Goal: Information Seeking & Learning: Learn about a topic

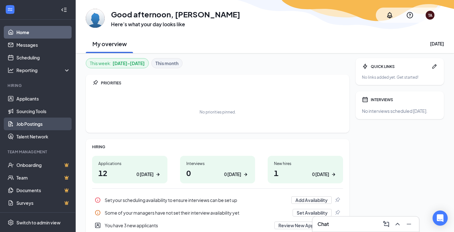
click at [33, 123] on link "Job Postings" at bounding box center [43, 123] width 54 height 13
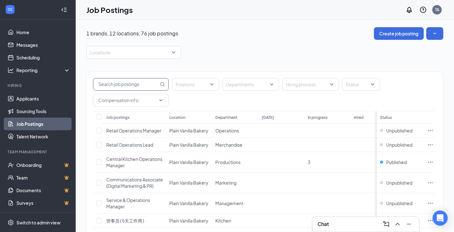
click at [149, 86] on input "text" at bounding box center [125, 84] width 65 height 12
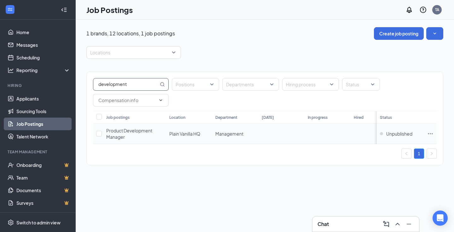
type input "development"
click at [119, 132] on span "Product Development Manager" at bounding box center [129, 133] width 46 height 12
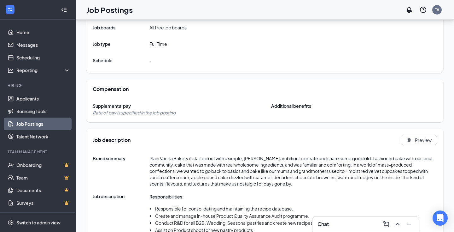
scroll to position [289, 0]
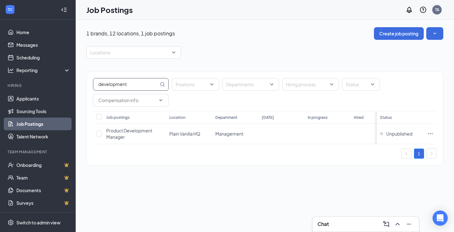
click at [136, 84] on input "development" at bounding box center [125, 84] width 65 height 12
drag, startPoint x: 141, startPoint y: 86, endPoint x: 73, endPoint y: 86, distance: 68.2
click at [73, 86] on div "Home Messages Scheduling Reporting Hiring Applicants Sourcing Tools Job Posting…" at bounding box center [227, 116] width 454 height 232
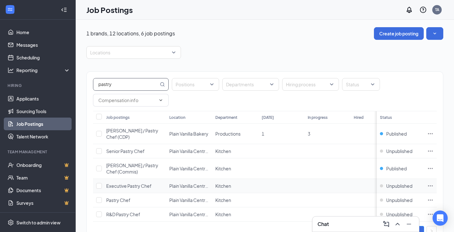
scroll to position [18, 0]
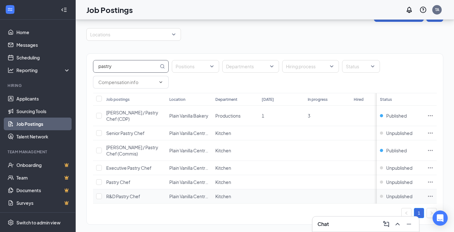
type input "pastry"
click at [127, 193] on span "R&D Pastry Chef" at bounding box center [123, 196] width 34 height 6
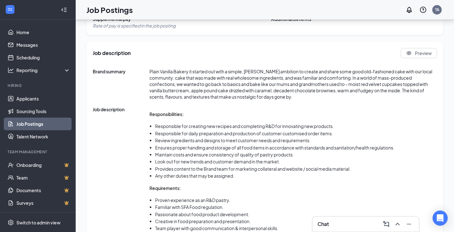
scroll to position [256, 0]
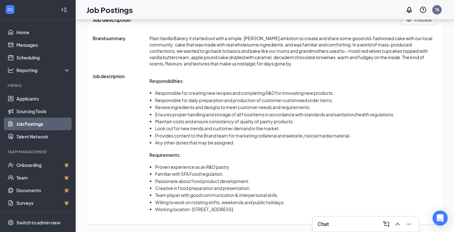
drag, startPoint x: 150, startPoint y: 80, endPoint x: 366, endPoint y: 215, distance: 255.4
click at [366, 215] on span "Responsibilities: Responsible for creating new recipes and completing R&D for i…" at bounding box center [272, 145] width 245 height 145
copy div "Responsibilities: Responsible for creating new recipes and completing R&D for i…"
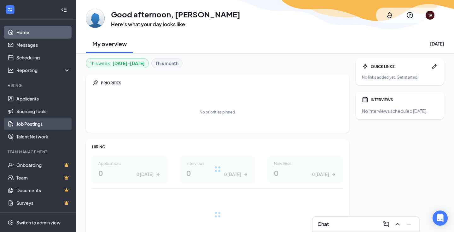
click at [35, 121] on link "Job Postings" at bounding box center [43, 123] width 54 height 13
